Goal: Task Accomplishment & Management: Use online tool/utility

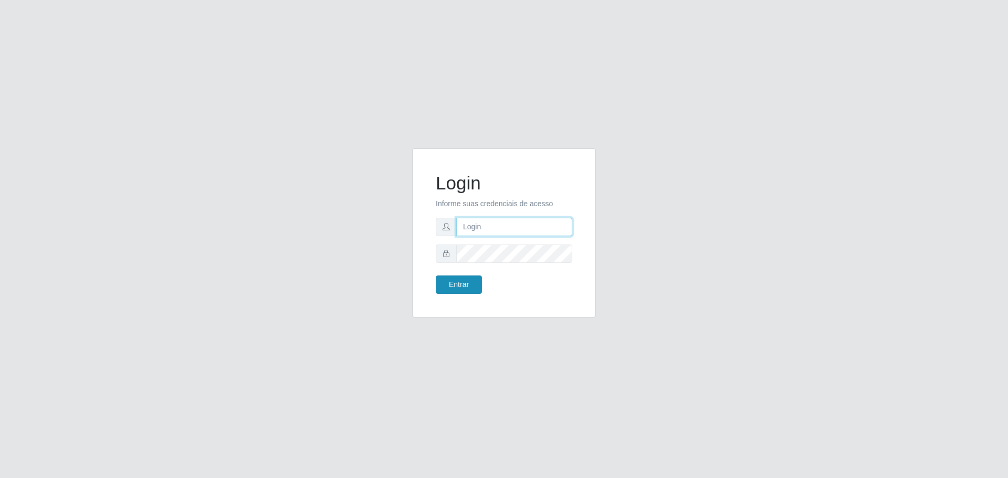
type input "[EMAIL_ADDRESS][DOMAIN_NAME]"
click at [461, 289] on button "Entrar" at bounding box center [459, 285] width 46 height 18
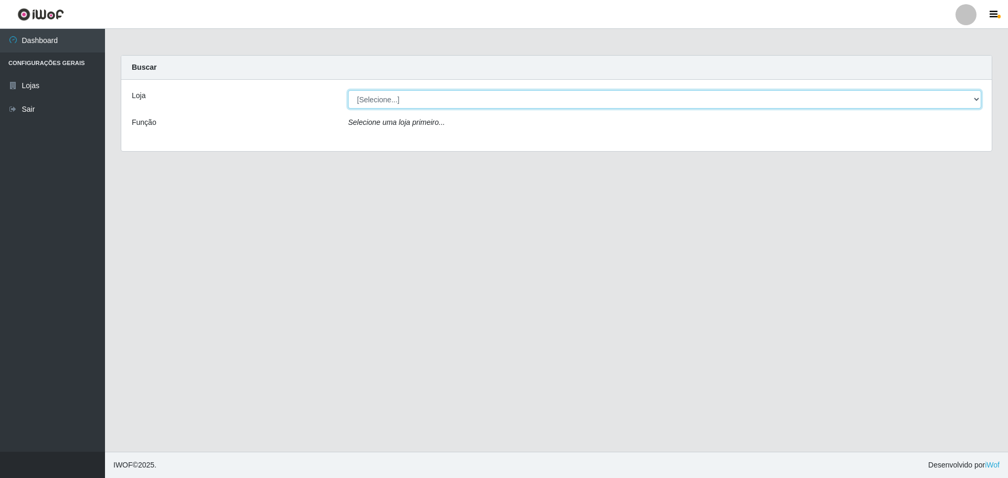
click at [970, 97] on select "[Selecione...] [GEOGRAPHIC_DATA] - [GEOGRAPHIC_DATA][DATE]" at bounding box center [664, 99] width 633 height 18
select select "527"
click at [348, 90] on select "[Selecione...] [GEOGRAPHIC_DATA] - [GEOGRAPHIC_DATA][DATE]" at bounding box center [664, 99] width 633 height 18
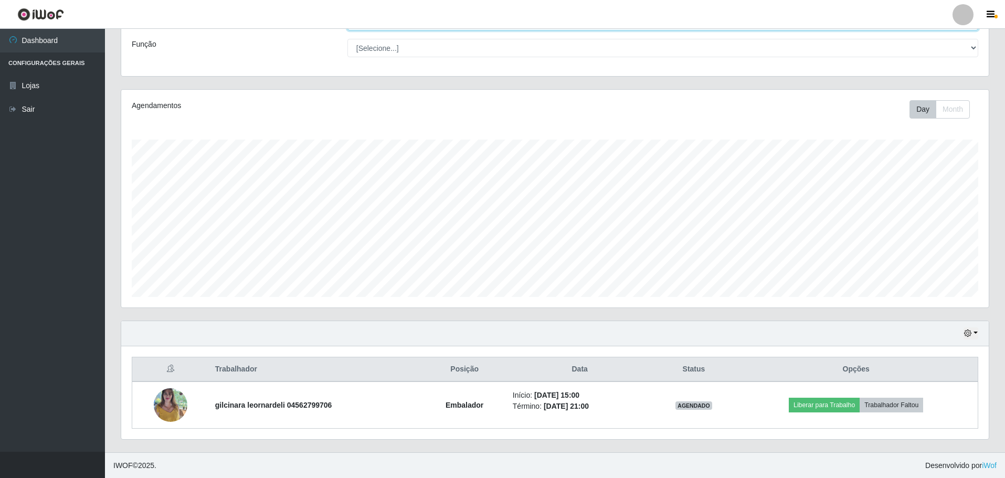
scroll to position [79, 0]
click at [976, 331] on button "button" at bounding box center [971, 333] width 15 height 12
click at [917, 296] on button "1 Semana" at bounding box center [936, 294] width 83 height 22
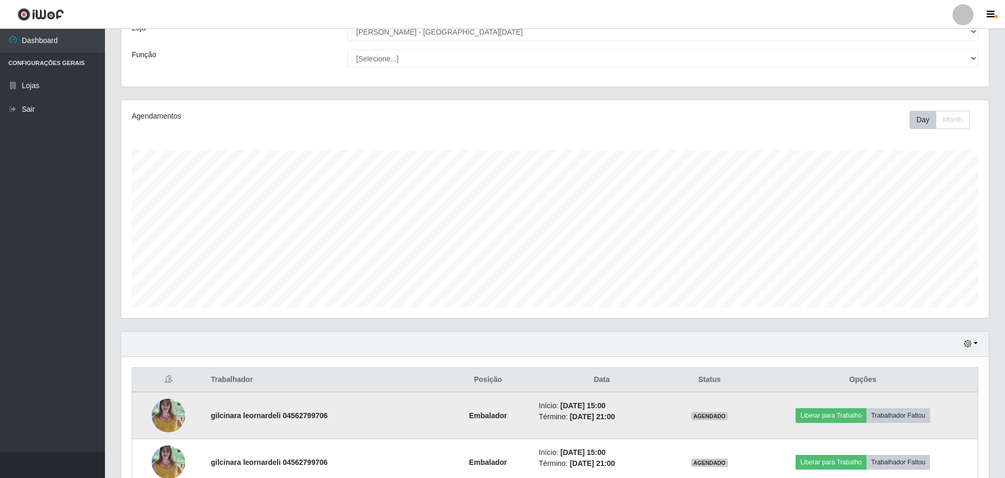
scroll to position [0, 0]
